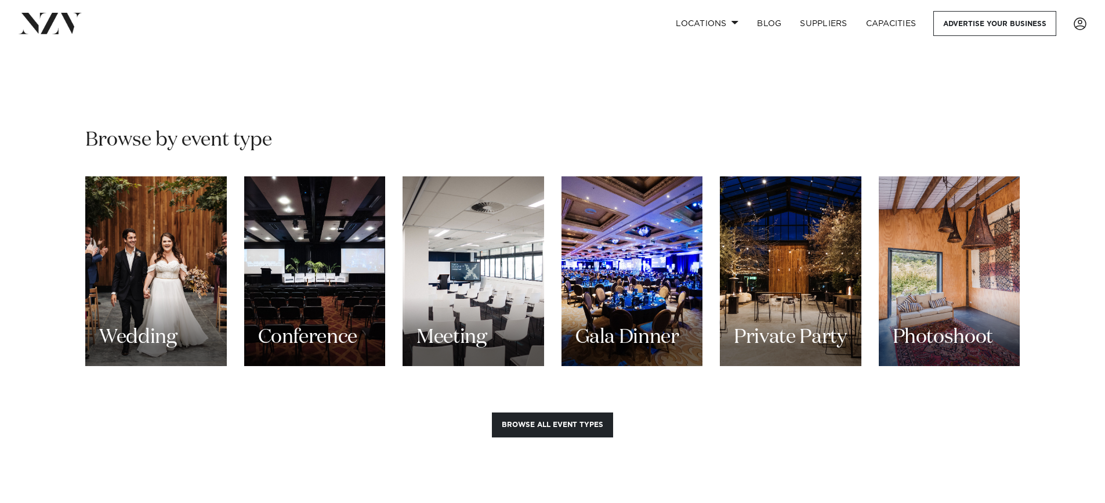
scroll to position [1044, 0]
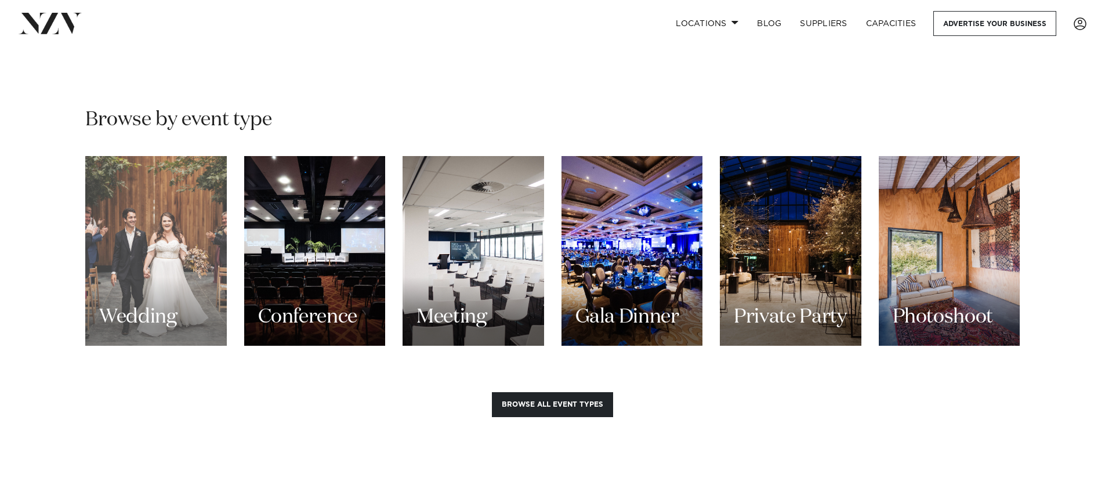
click at [173, 233] on div "Wedding" at bounding box center [155, 251] width 141 height 190
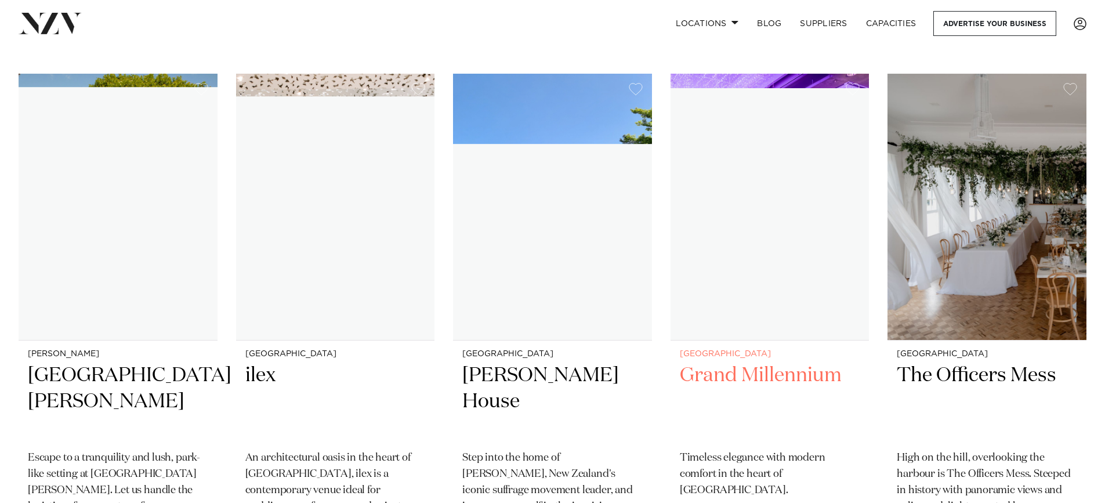
scroll to position [9567, 0]
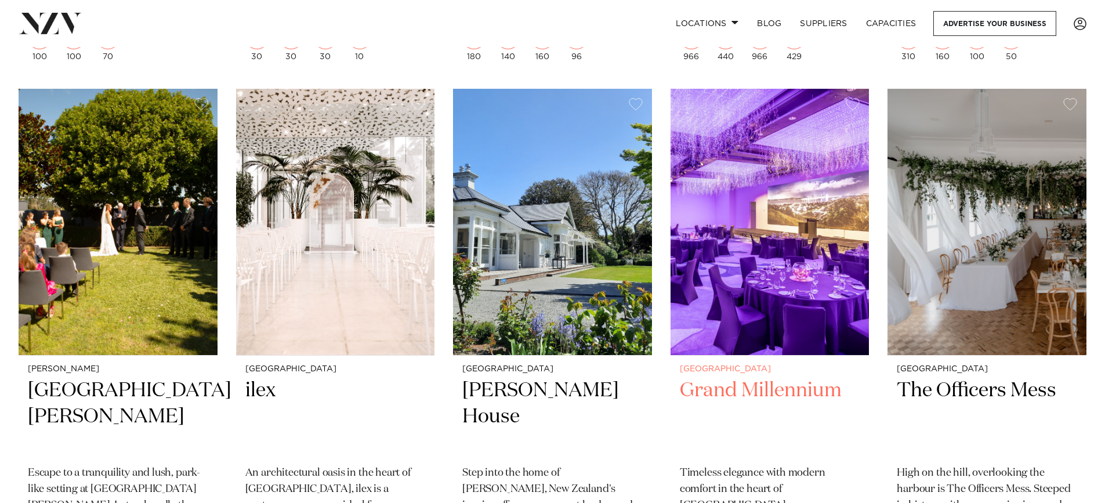
click at [783, 209] on img at bounding box center [769, 222] width 199 height 267
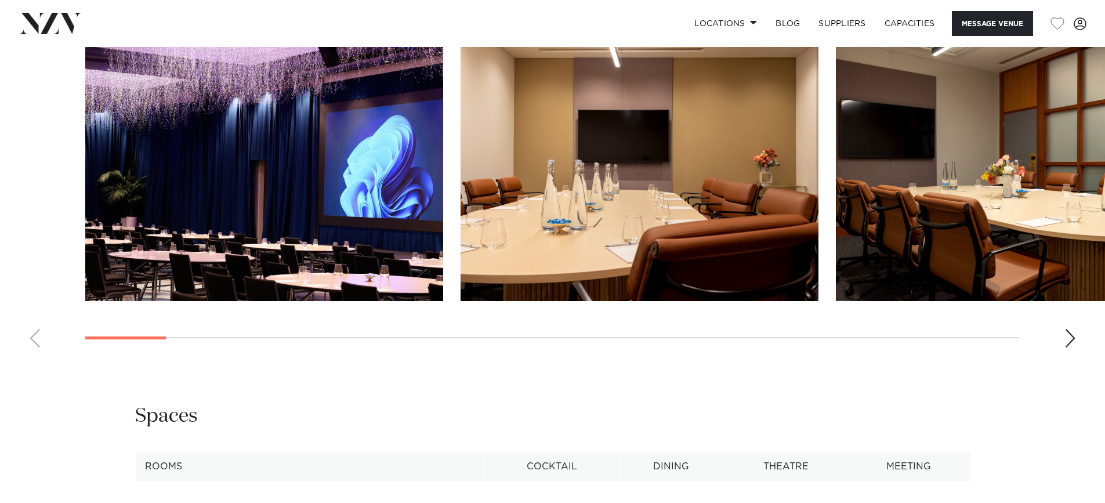
scroll to position [1160, 0]
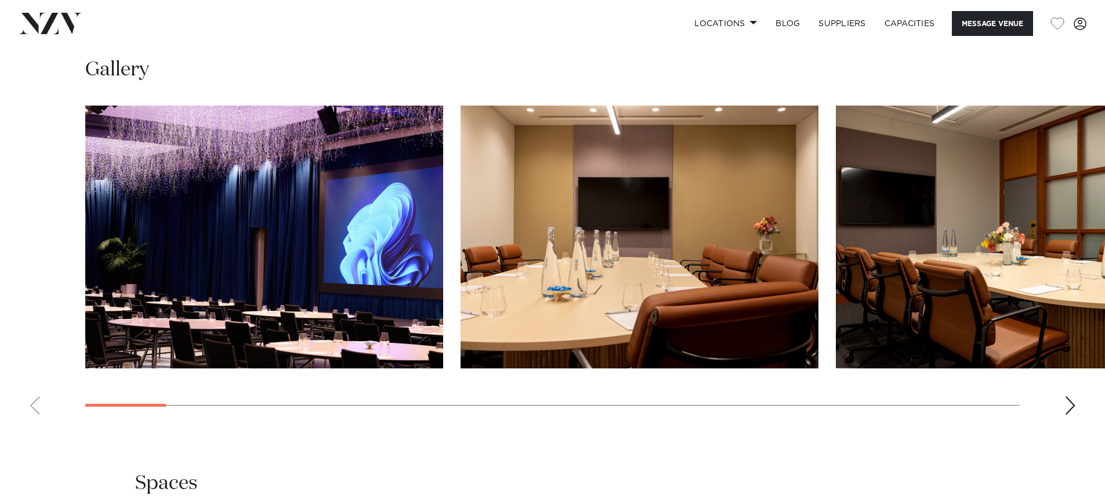
click at [1070, 402] on div "Next slide" at bounding box center [1070, 405] width 12 height 19
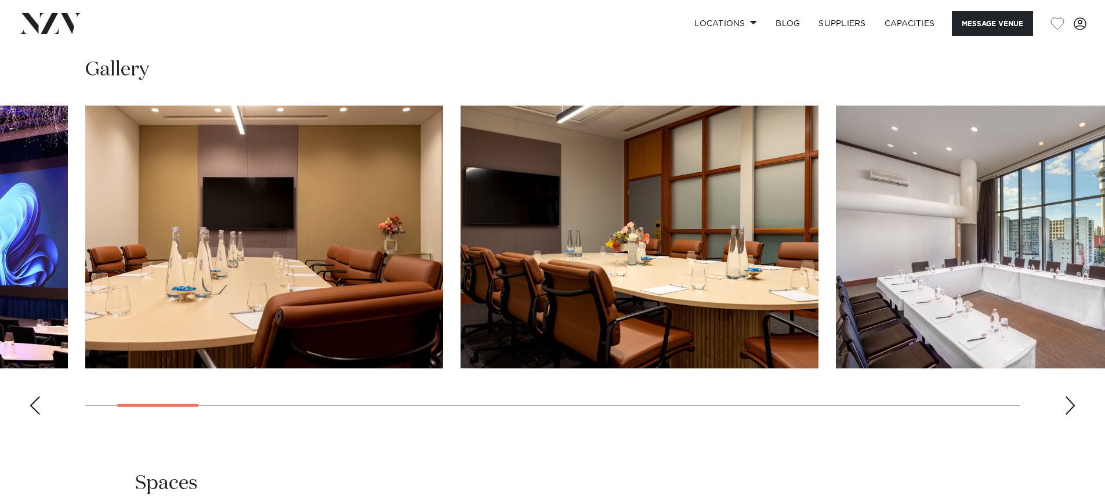
click at [1070, 402] on div "Next slide" at bounding box center [1070, 405] width 12 height 19
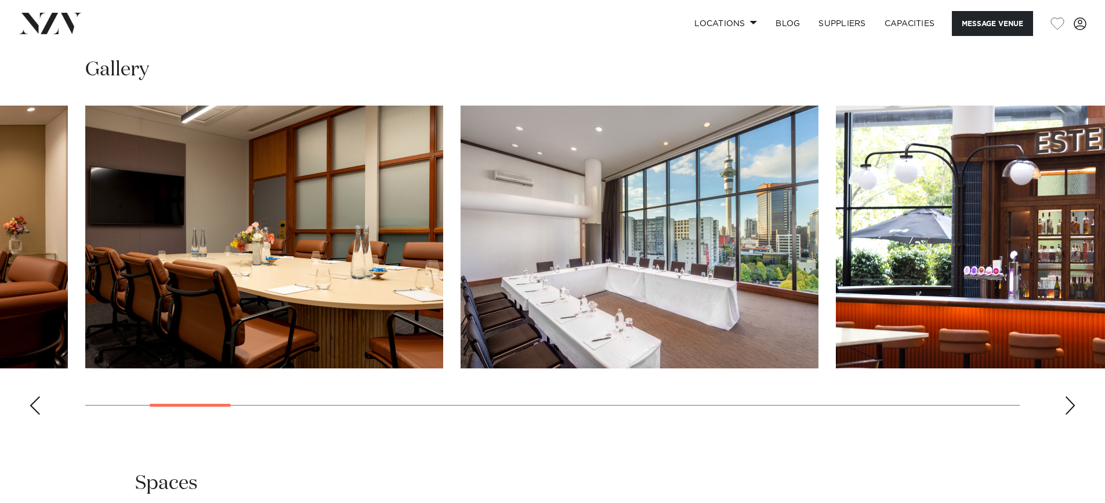
click at [1070, 402] on div "Next slide" at bounding box center [1070, 405] width 12 height 19
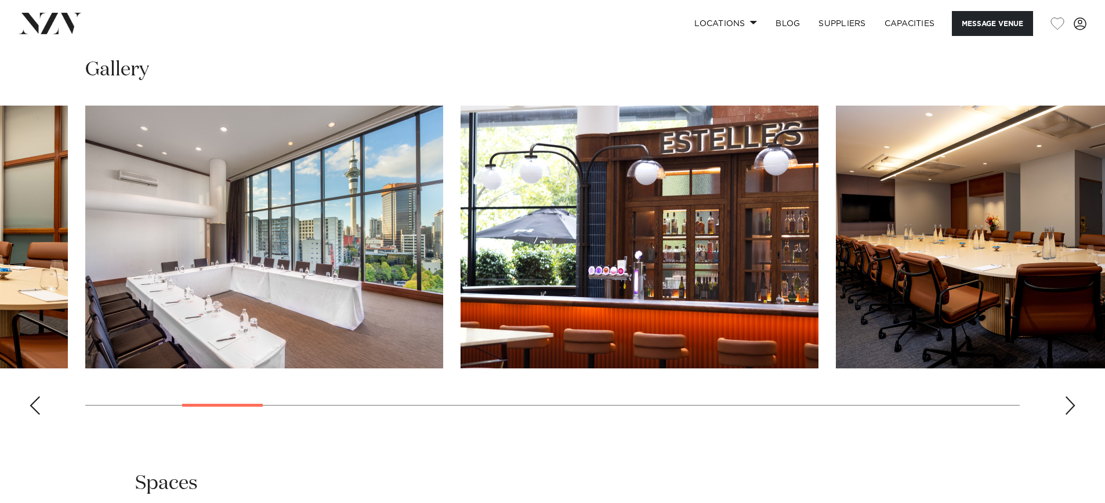
click at [1070, 402] on div "Next slide" at bounding box center [1070, 405] width 12 height 19
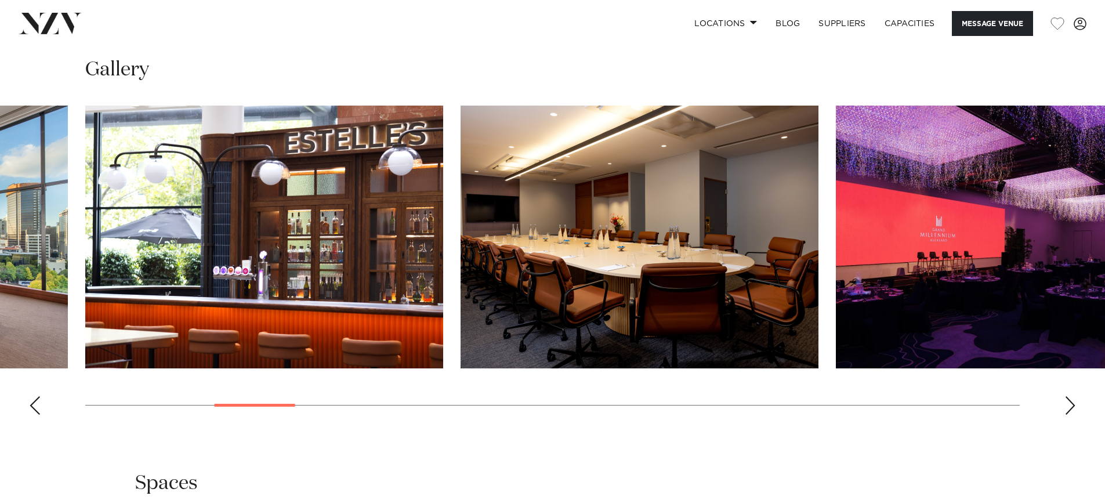
click at [1070, 402] on div "Next slide" at bounding box center [1070, 405] width 12 height 19
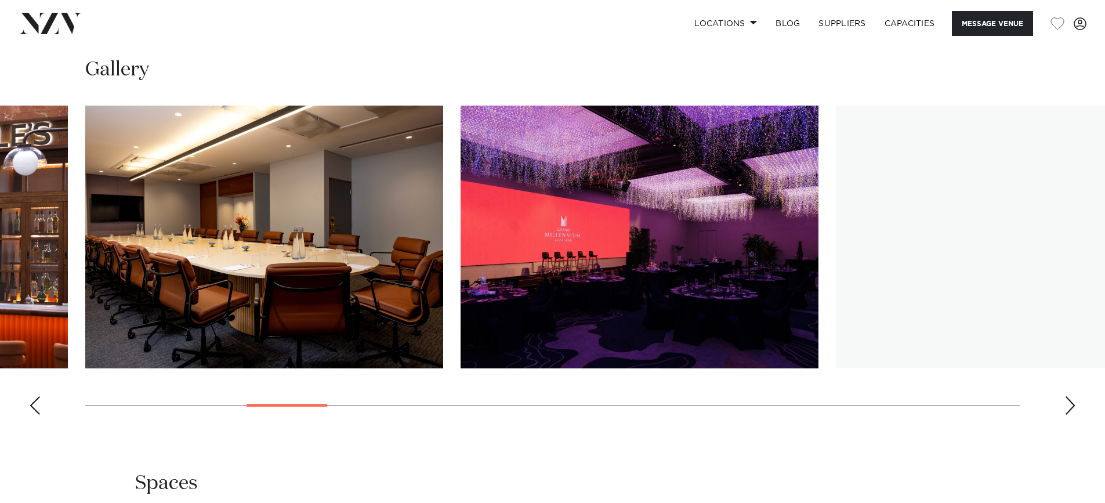
click at [1070, 402] on div "Next slide" at bounding box center [1070, 405] width 12 height 19
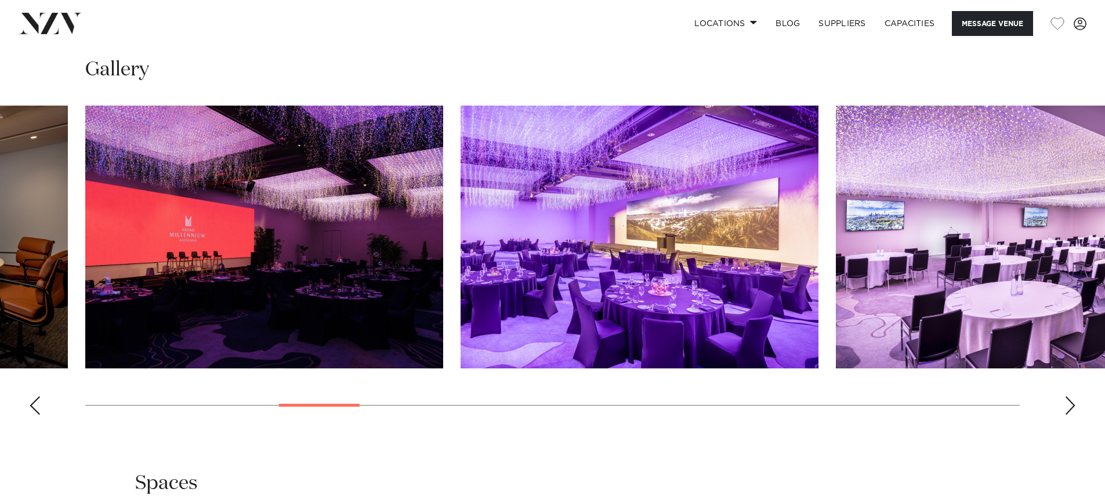
click at [1070, 402] on div "Next slide" at bounding box center [1070, 405] width 12 height 19
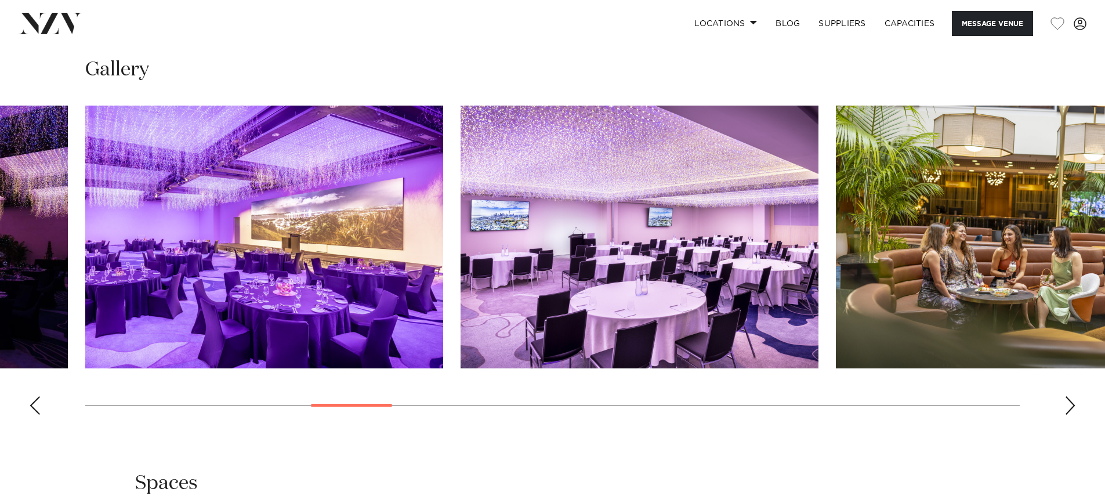
click at [1070, 402] on div "Next slide" at bounding box center [1070, 405] width 12 height 19
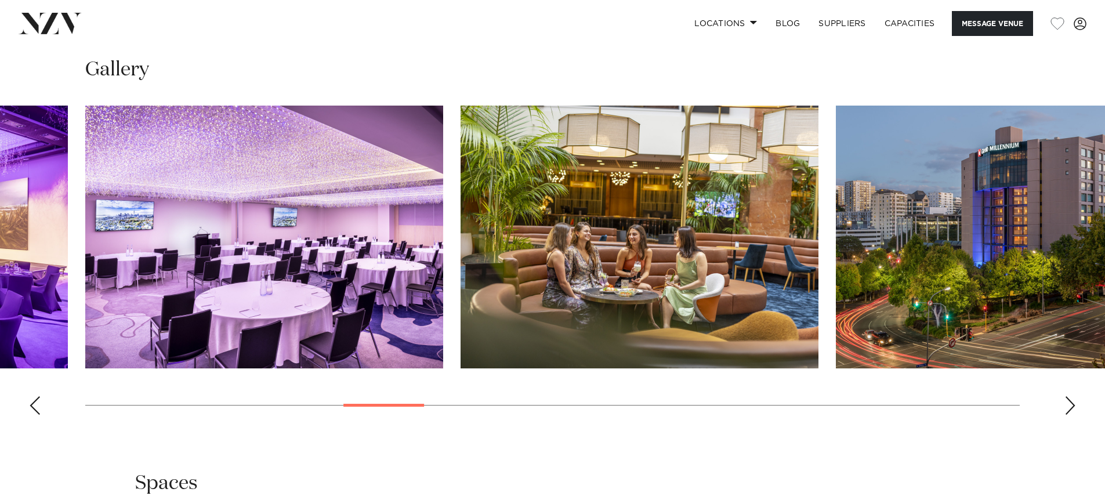
click at [1070, 402] on div "Next slide" at bounding box center [1070, 405] width 12 height 19
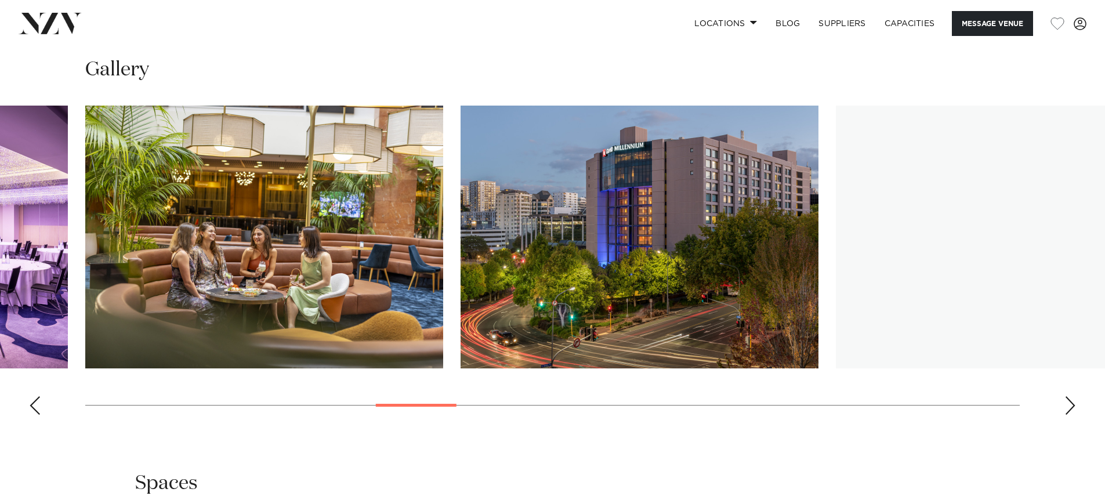
click at [1070, 402] on div "Next slide" at bounding box center [1070, 405] width 12 height 19
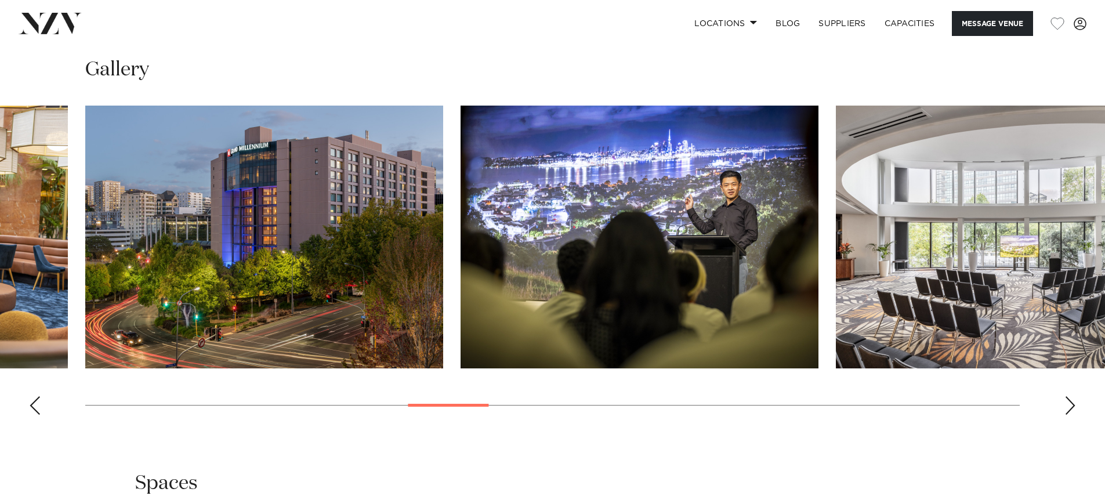
click at [1070, 402] on div "Next slide" at bounding box center [1070, 405] width 12 height 19
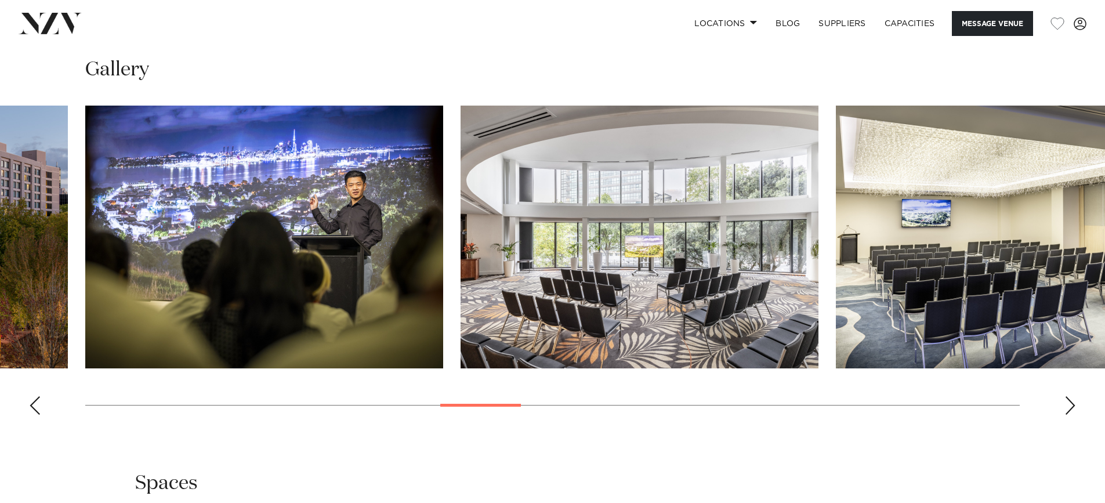
click at [1070, 402] on div "Next slide" at bounding box center [1070, 405] width 12 height 19
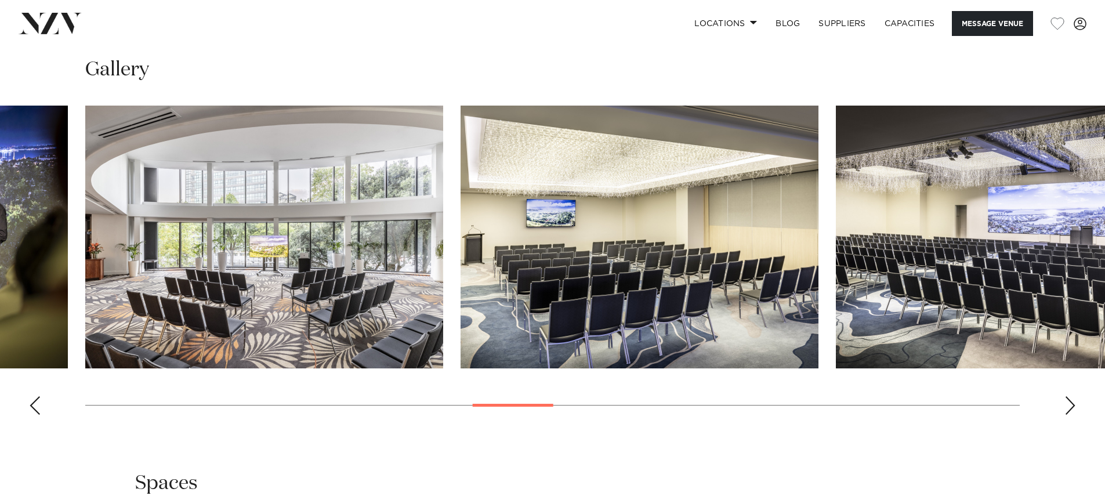
click at [1070, 402] on div "Next slide" at bounding box center [1070, 405] width 12 height 19
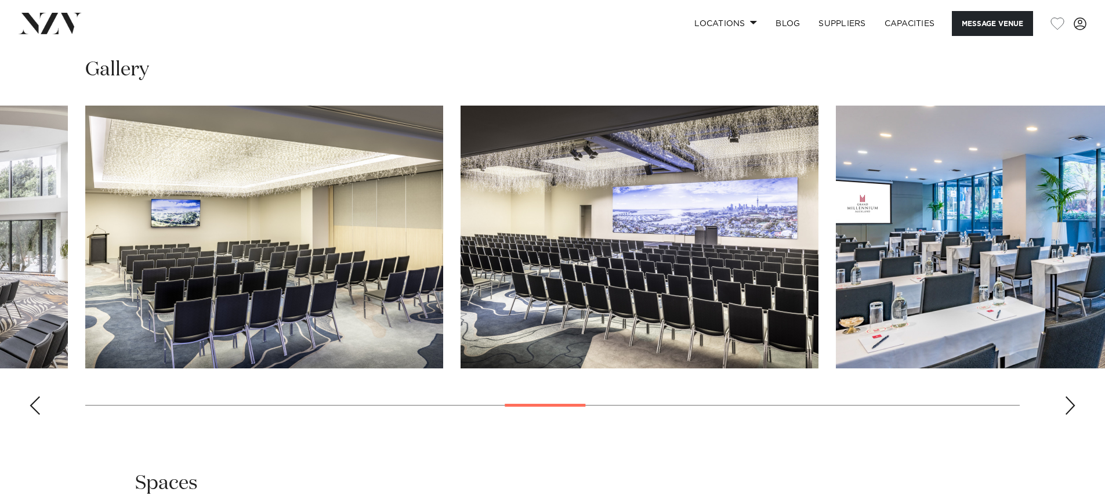
click at [1070, 402] on div "Next slide" at bounding box center [1070, 405] width 12 height 19
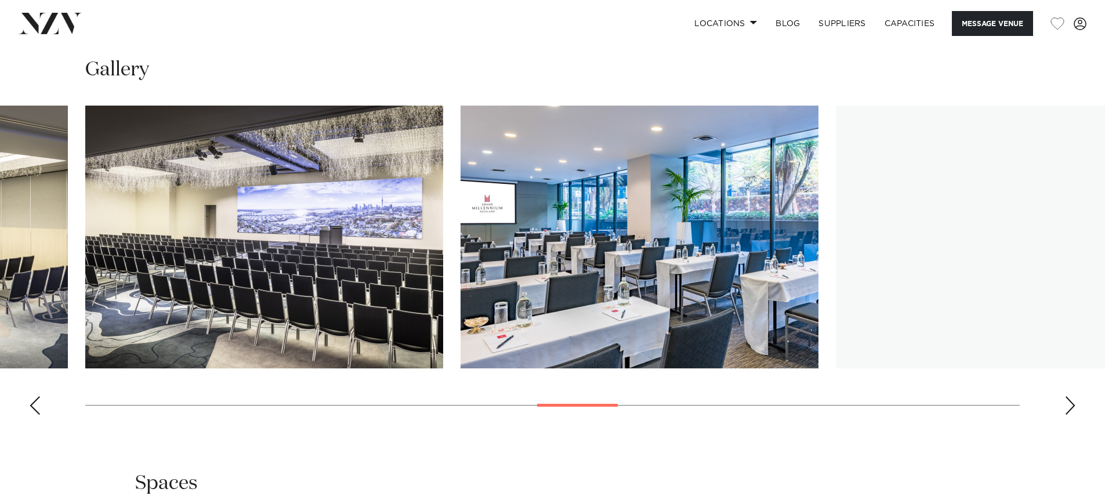
click at [1070, 402] on div "Next slide" at bounding box center [1070, 405] width 12 height 19
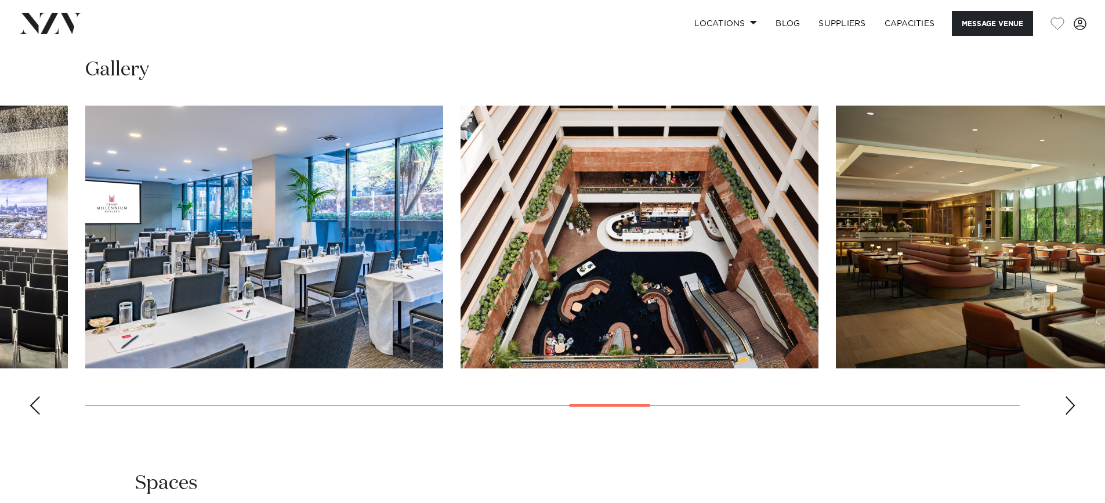
click at [1070, 402] on div "Next slide" at bounding box center [1070, 405] width 12 height 19
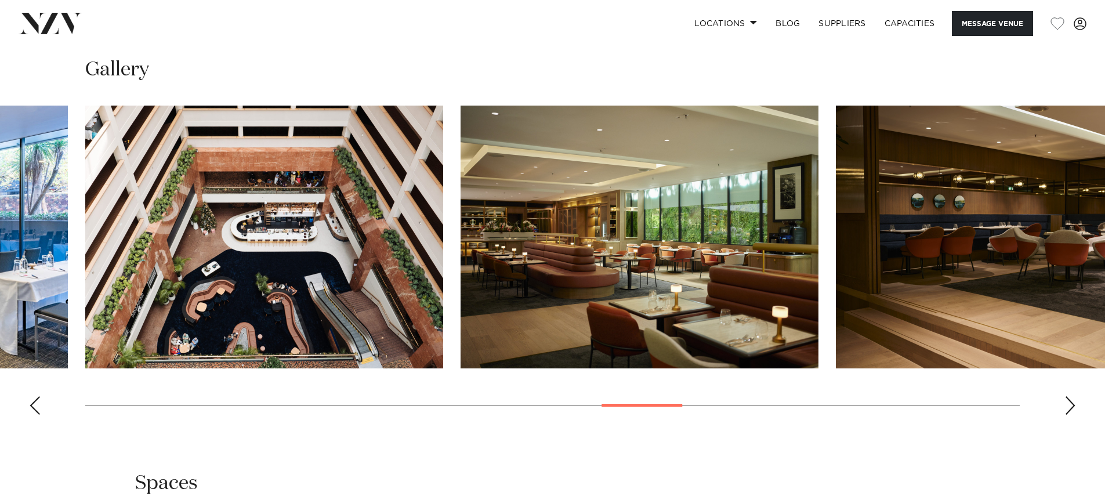
click at [1070, 402] on div "Next slide" at bounding box center [1070, 405] width 12 height 19
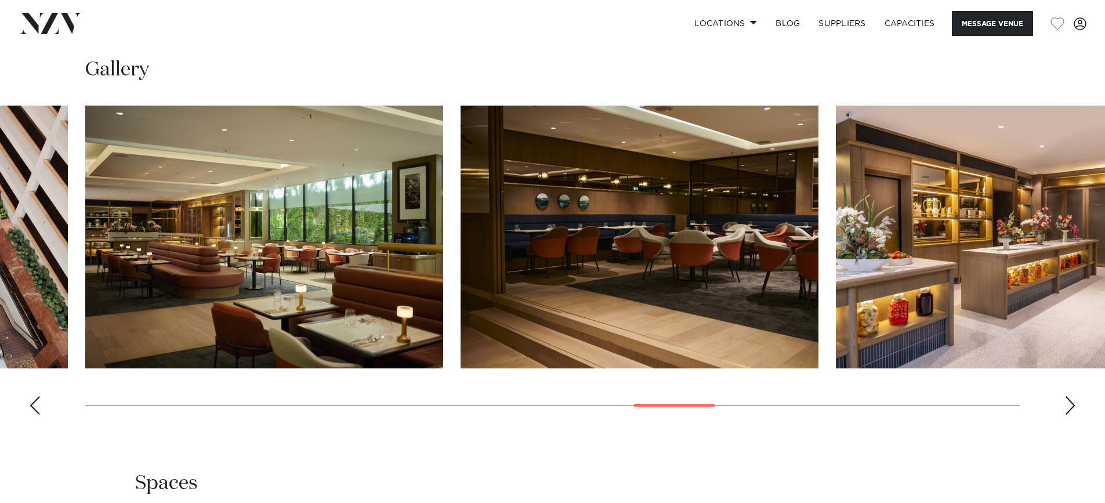
click at [1070, 402] on div "Next slide" at bounding box center [1070, 405] width 12 height 19
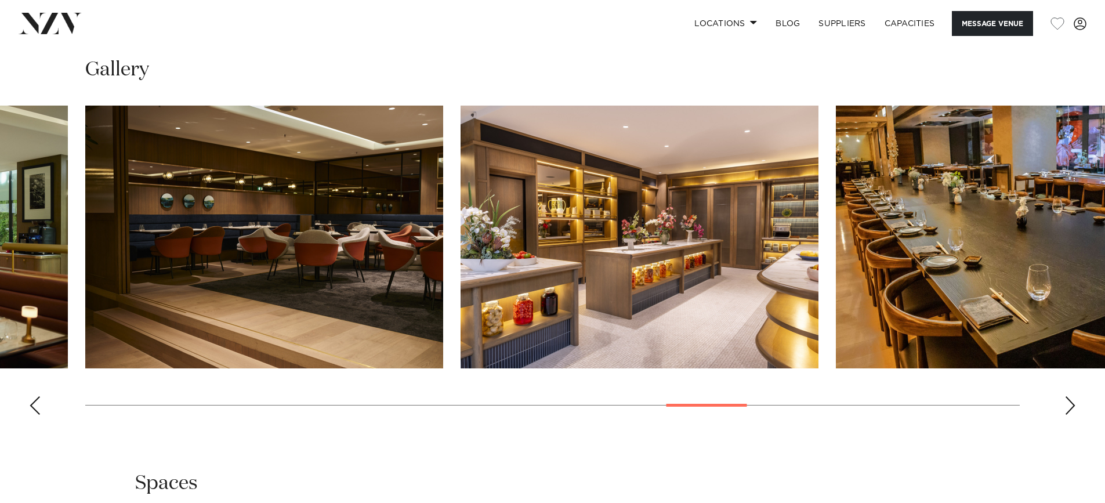
click at [1070, 402] on div "Next slide" at bounding box center [1070, 405] width 12 height 19
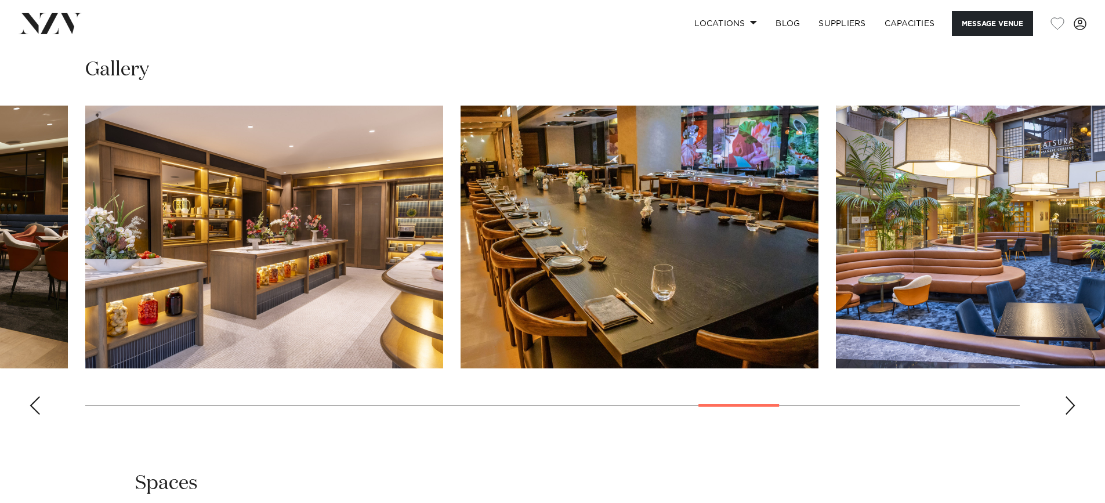
click at [1070, 402] on div "Next slide" at bounding box center [1070, 405] width 12 height 19
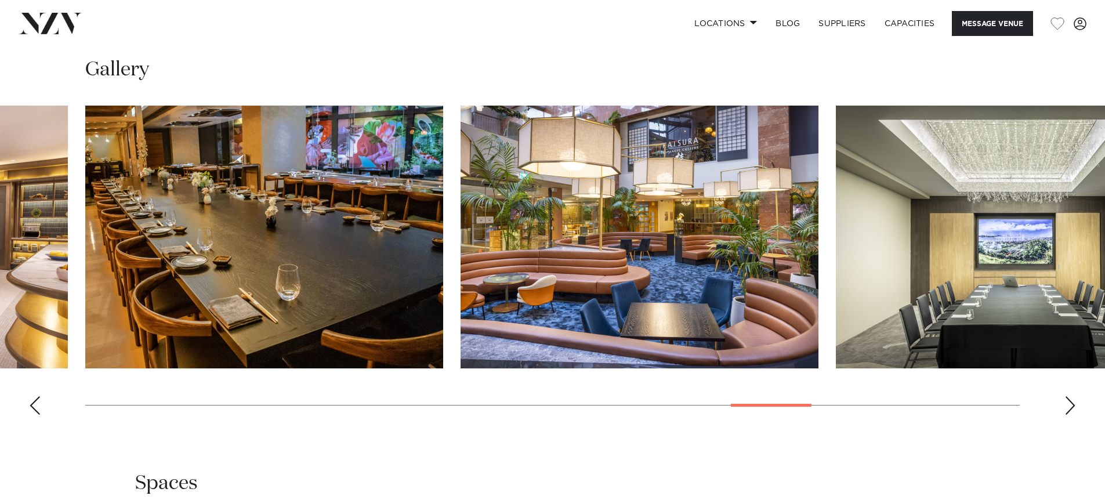
click at [1070, 402] on div "Next slide" at bounding box center [1070, 405] width 12 height 19
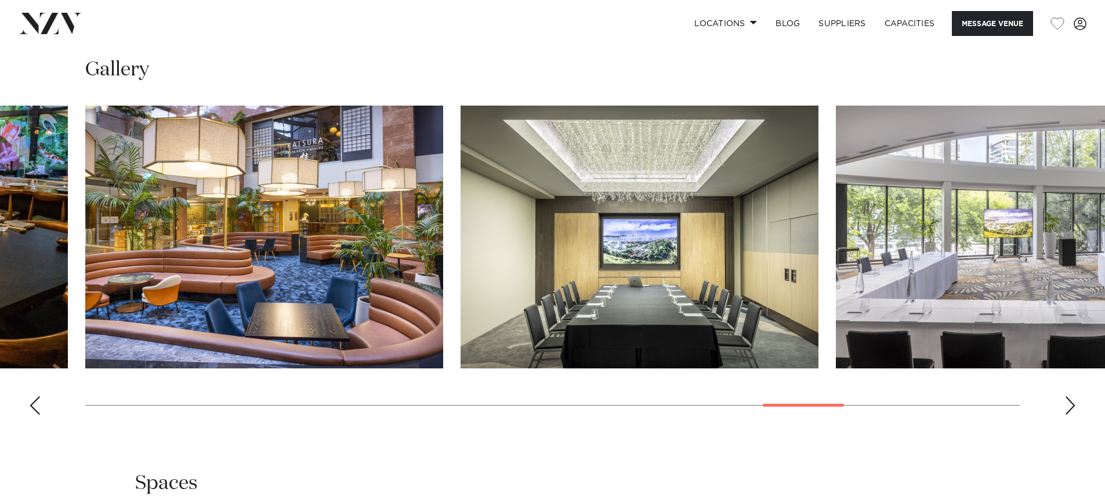
click at [1070, 402] on div "Next slide" at bounding box center [1070, 405] width 12 height 19
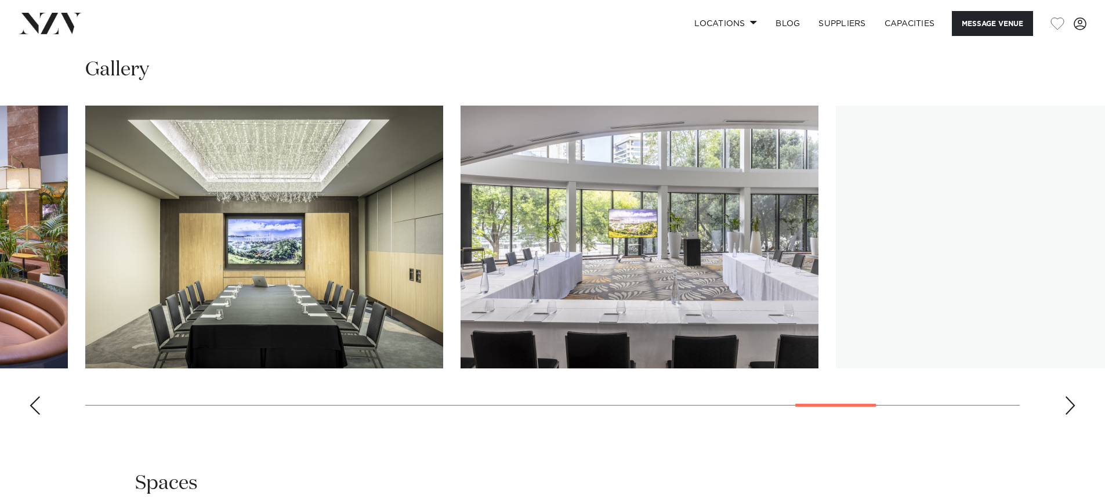
click at [1070, 402] on div "Next slide" at bounding box center [1070, 405] width 12 height 19
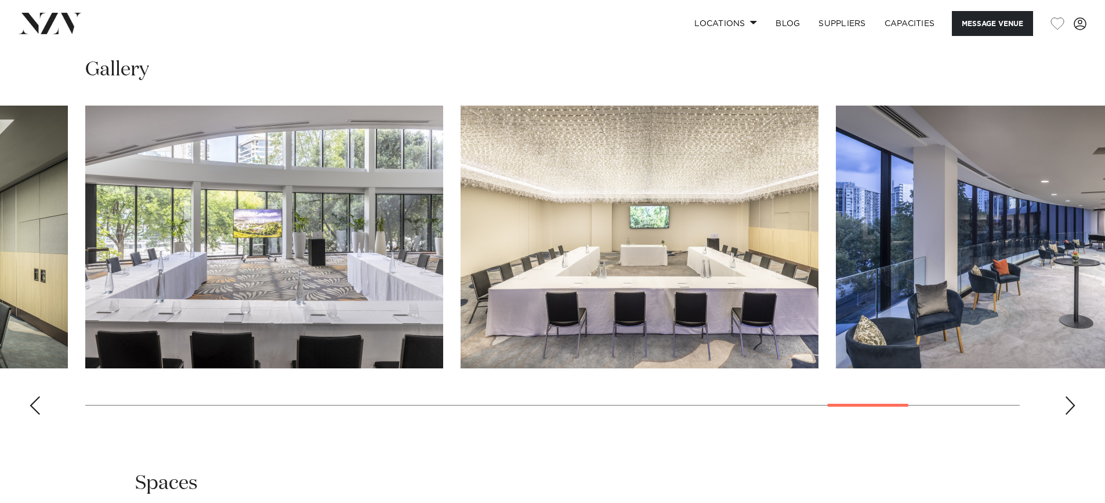
click at [1070, 402] on div "Next slide" at bounding box center [1070, 405] width 12 height 19
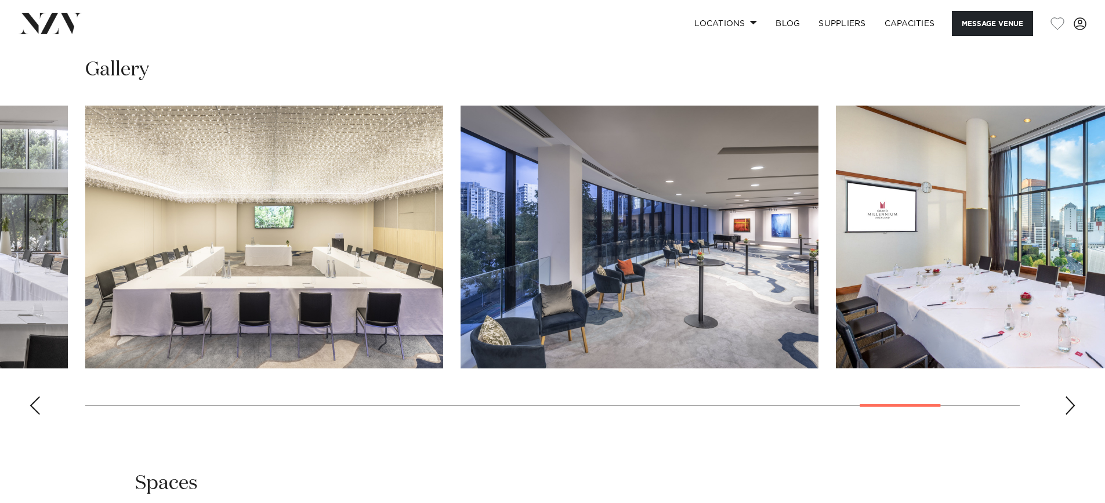
click at [1070, 402] on div "Next slide" at bounding box center [1070, 405] width 12 height 19
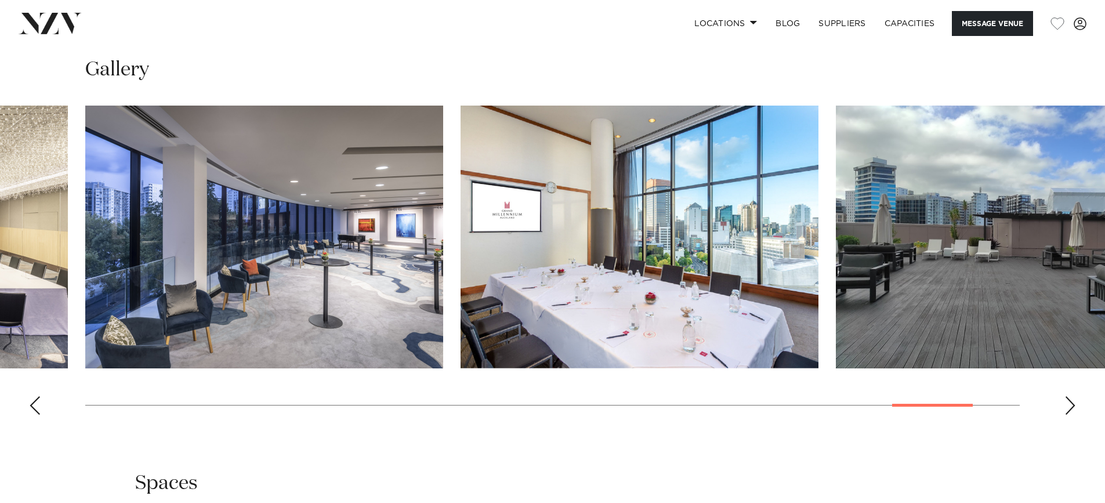
click at [1070, 402] on div "Next slide" at bounding box center [1070, 405] width 12 height 19
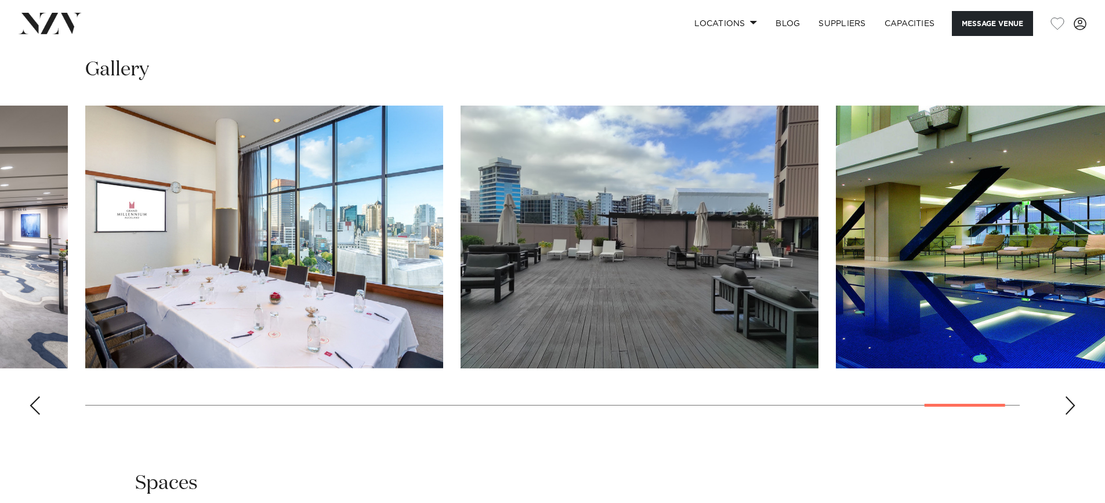
click at [1070, 402] on div "Next slide" at bounding box center [1070, 405] width 12 height 19
